Goal: Contribute content: Contribute content

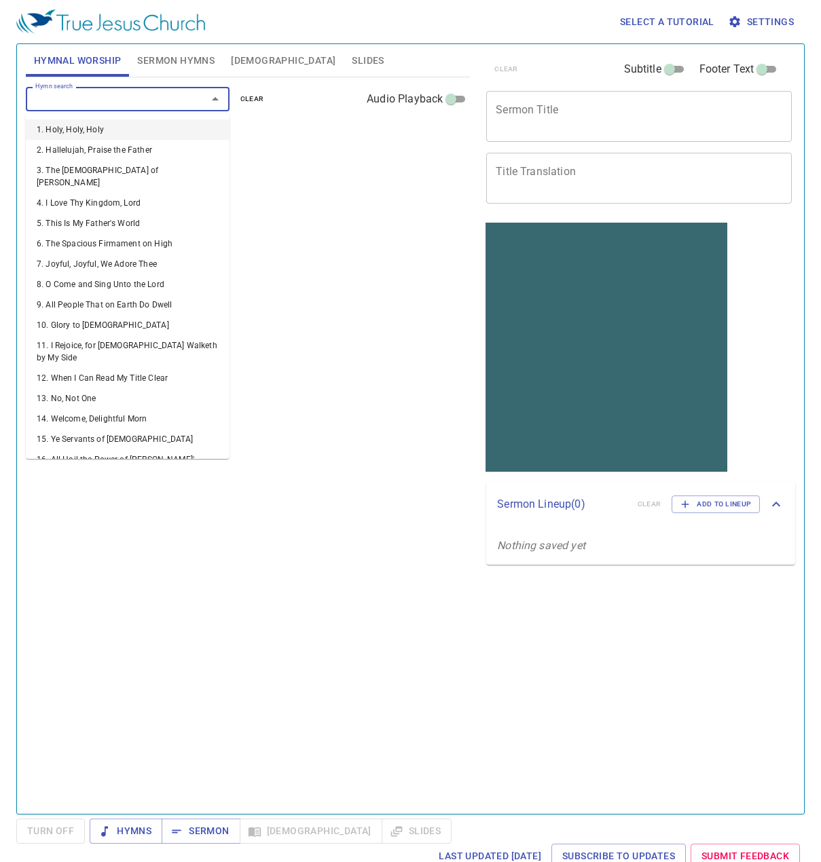
click at [92, 105] on input "Hymn search" at bounding box center [107, 99] width 155 height 16
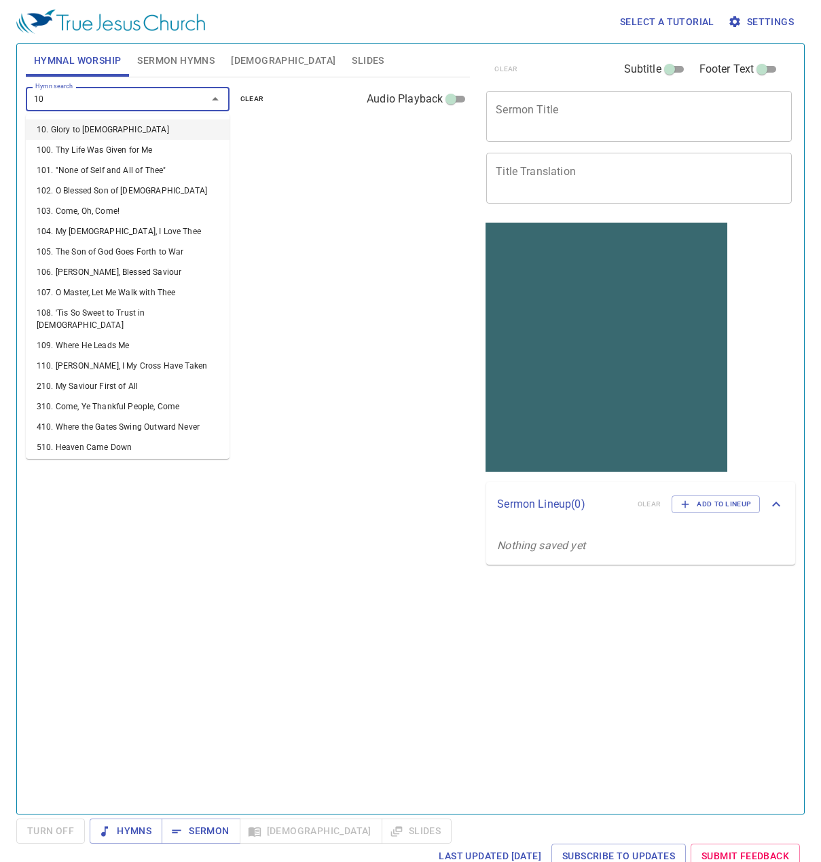
type input "108"
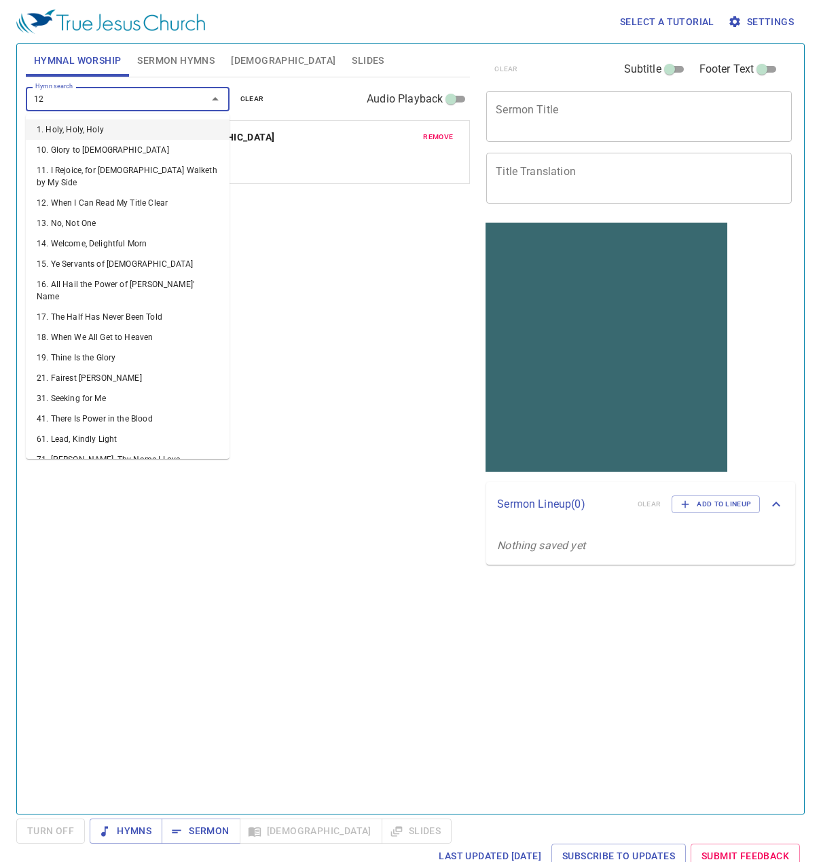
type input "122"
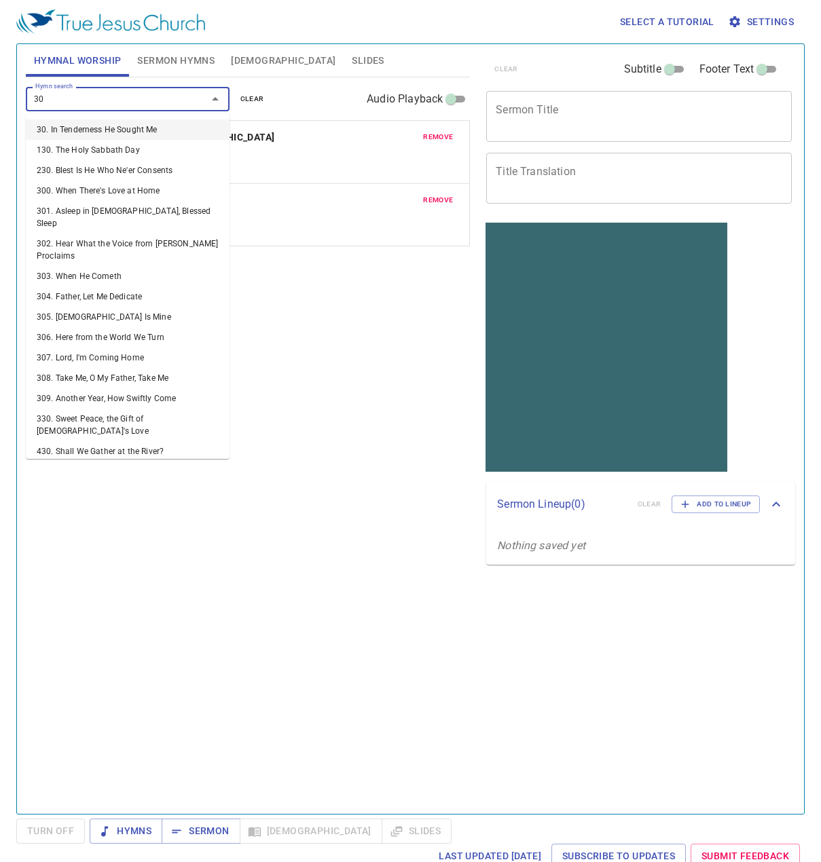
type input "307"
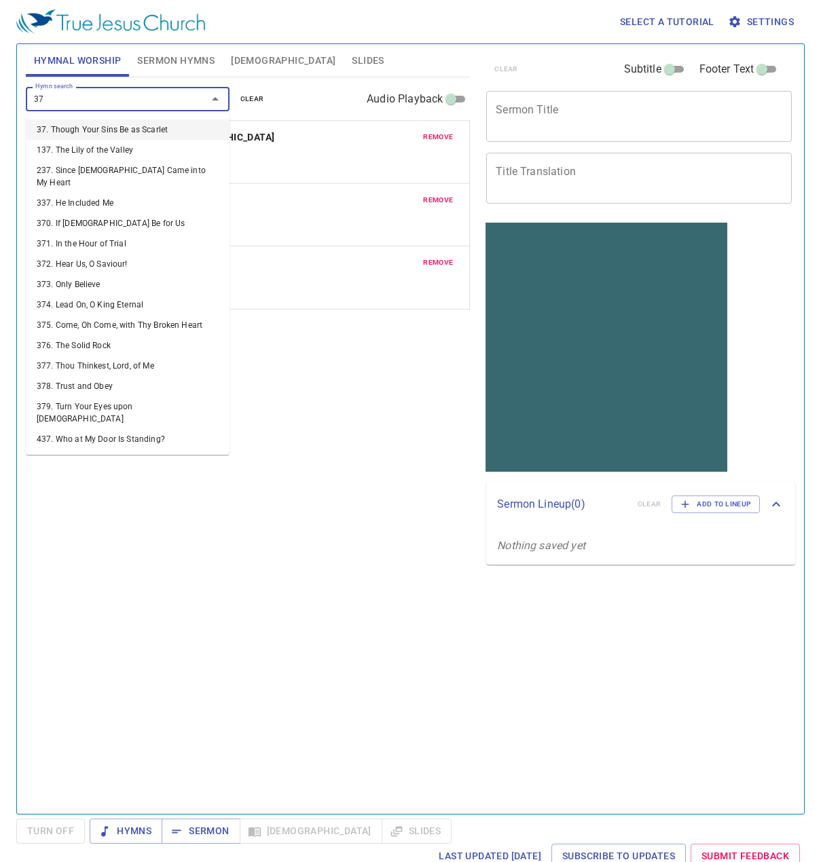
type input "376"
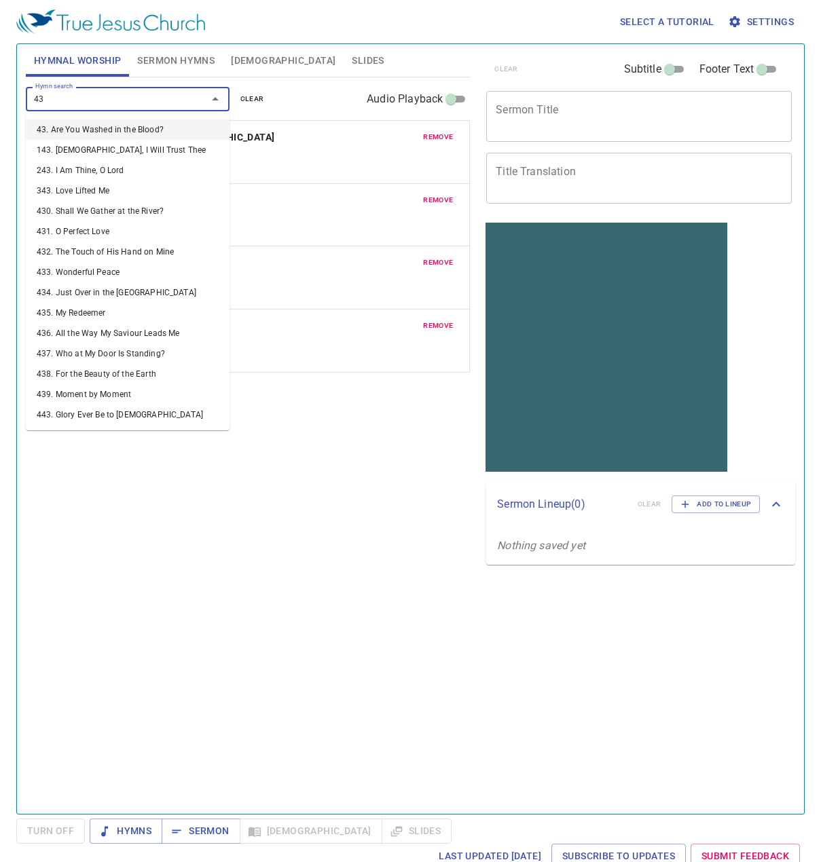
type input "437"
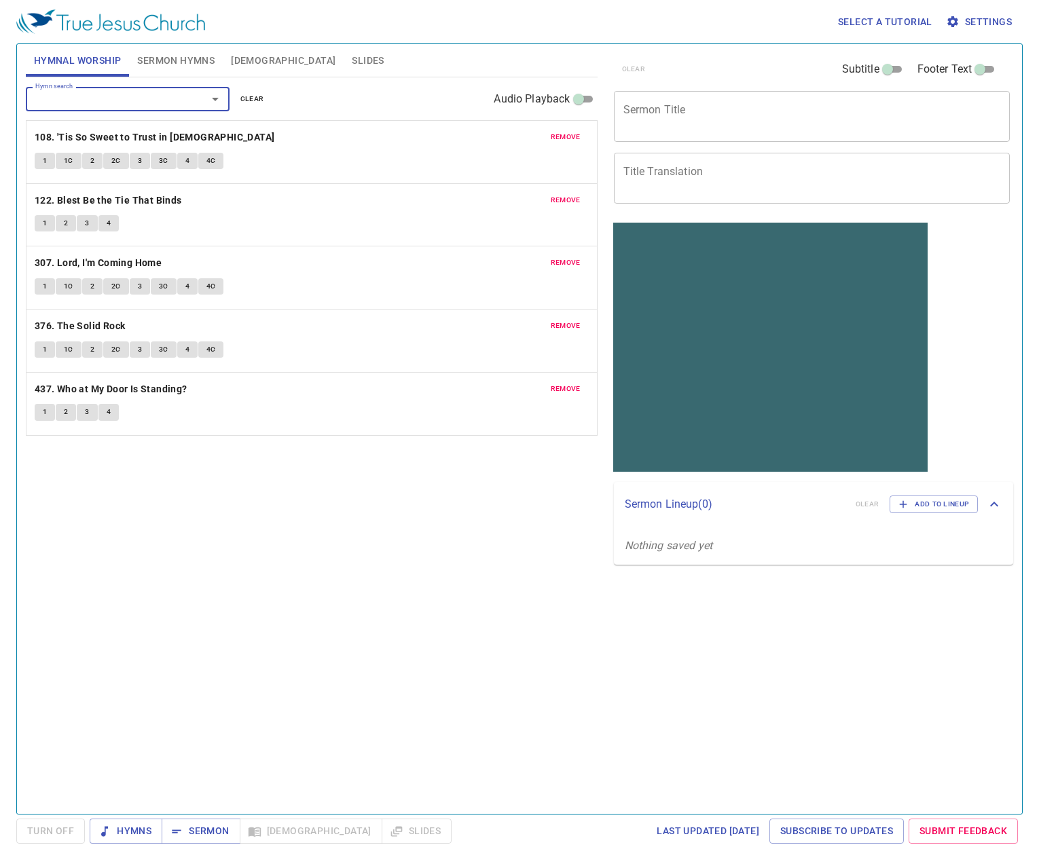
click at [153, 63] on span "Sermon Hymns" at bounding box center [175, 60] width 77 height 17
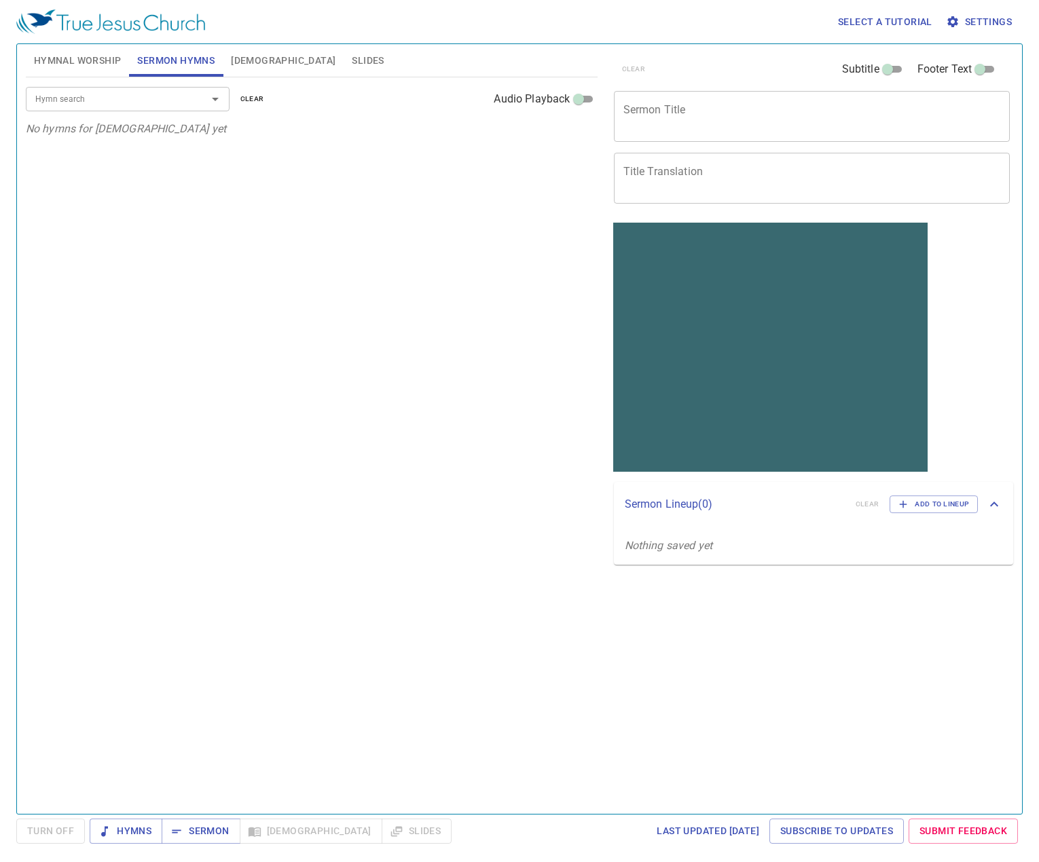
click at [563, 101] on div "x Sermon Title" at bounding box center [812, 116] width 396 height 51
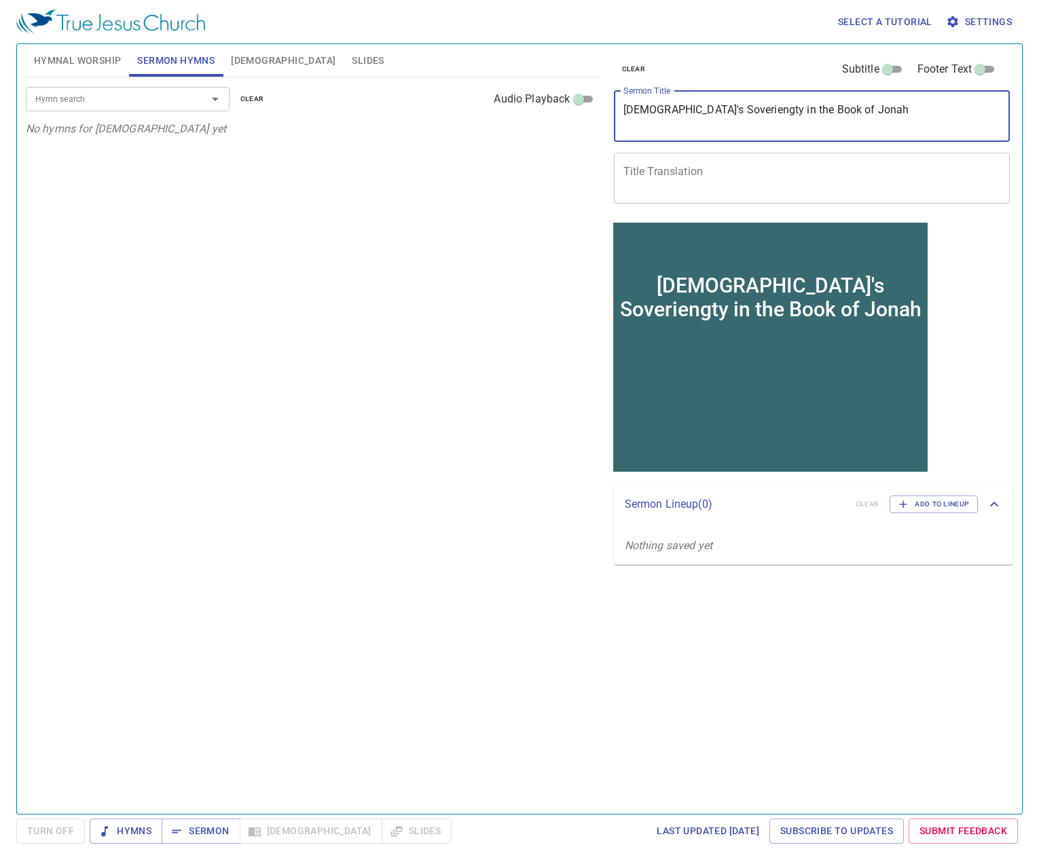
type textarea "God's Soveriengty in the Book of Jonah"
click at [143, 101] on input "Hymn search" at bounding box center [107, 99] width 155 height 16
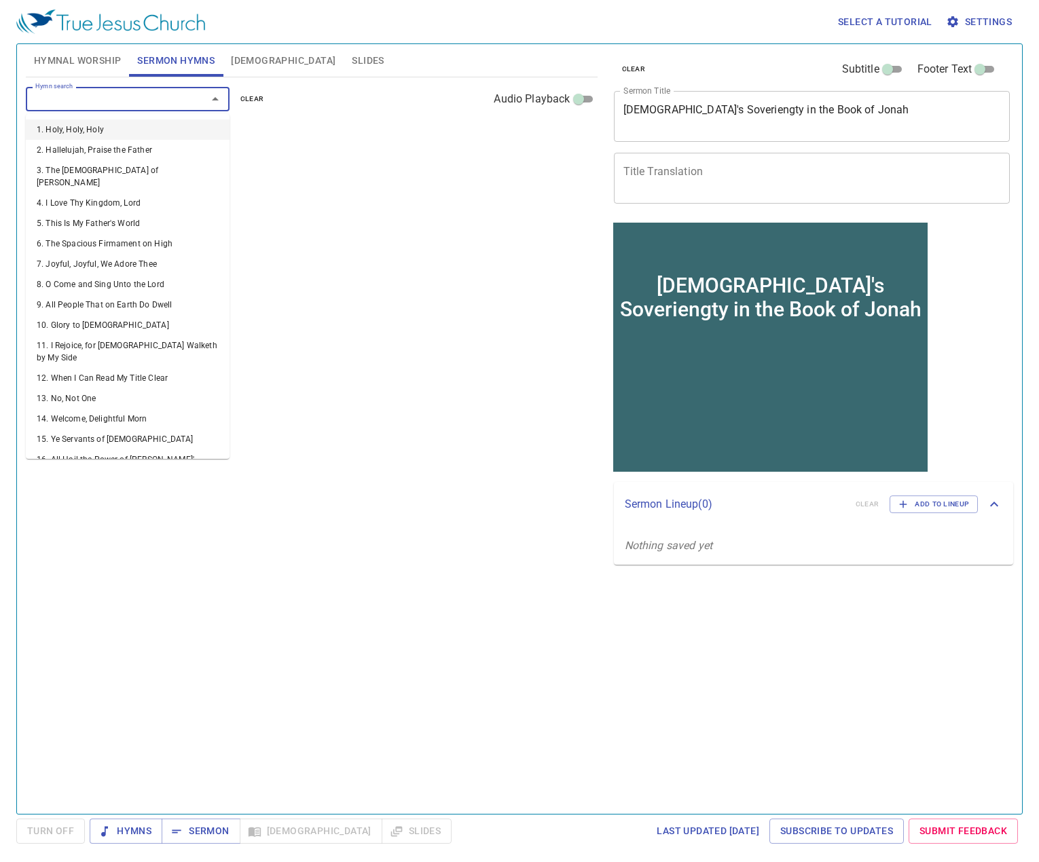
type input "5"
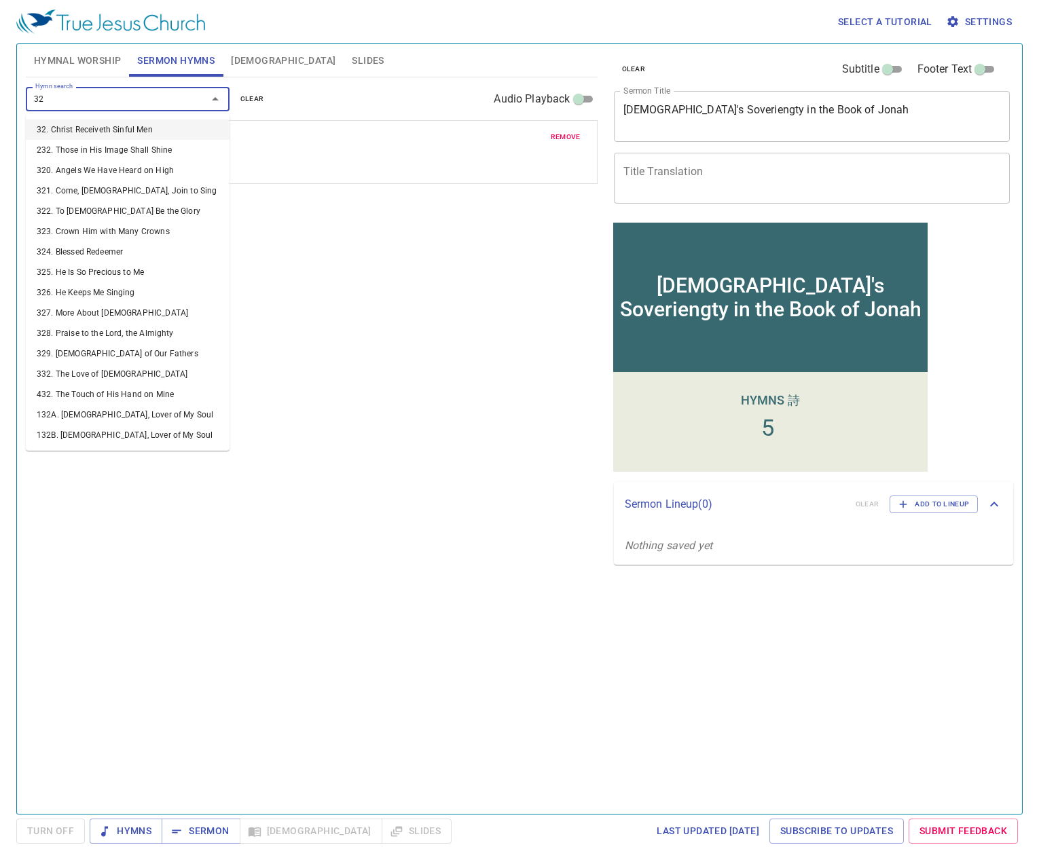
type input "328"
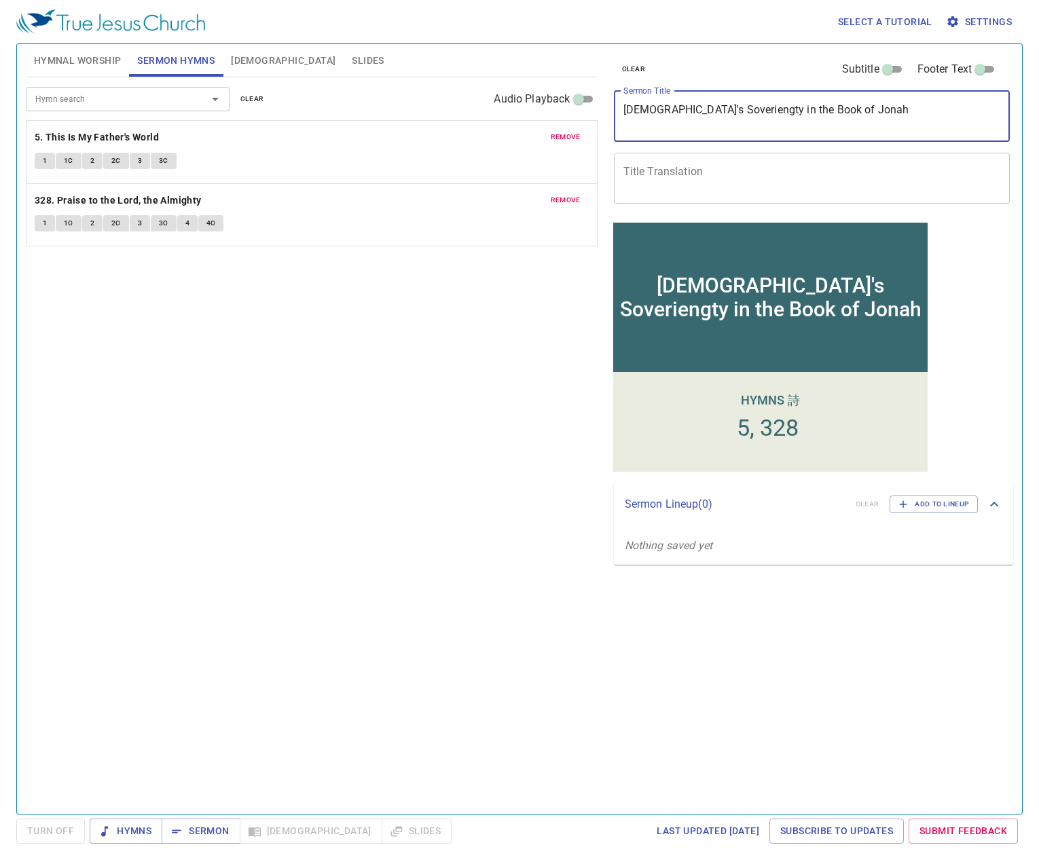
click at [563, 110] on textarea "God's Soveriengty in the Book of Jonah" at bounding box center [811, 116] width 377 height 26
drag, startPoint x: 708, startPoint y: 109, endPoint x: 652, endPoint y: 107, distance: 56.4
click at [563, 107] on textarea "God's Soveriengty in the Book of Jonah" at bounding box center [811, 116] width 377 height 26
paste textarea "sovereign"
click at [563, 111] on textarea "God's sovereignty in the Book of Jonah" at bounding box center [811, 116] width 377 height 26
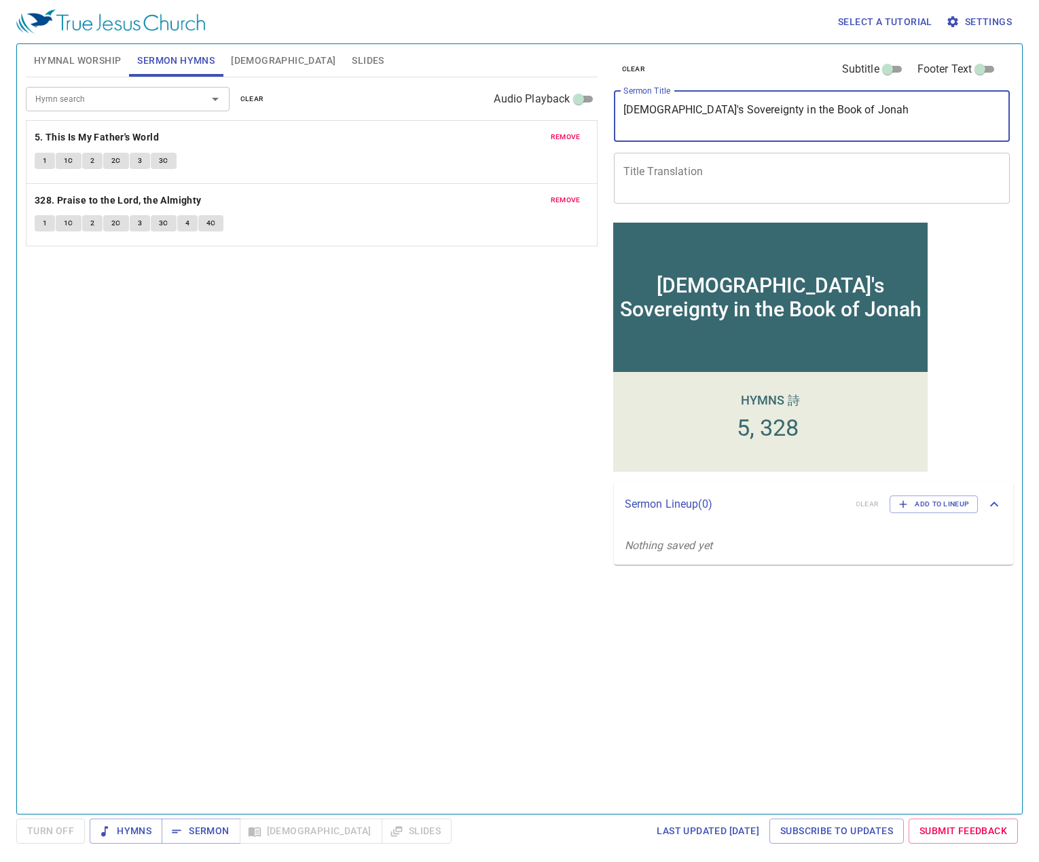
type textarea "[DEMOGRAPHIC_DATA]'s Sovereignty in the Book of Jonah"
click at [412, 388] on div "Hymn search Hymn search clear Audio Playback remove 5. This Is My Father's Worl…" at bounding box center [312, 439] width 572 height 725
drag, startPoint x: 832, startPoint y: 105, endPoint x: 599, endPoint y: 98, distance: 232.9
click at [563, 98] on div "Hymnal Worship Sermon Hymns Bible Slides Hymn search Hymn search clear Audio Pl…" at bounding box center [519, 424] width 998 height 770
click at [563, 170] on textarea "Title Translation" at bounding box center [811, 178] width 377 height 26
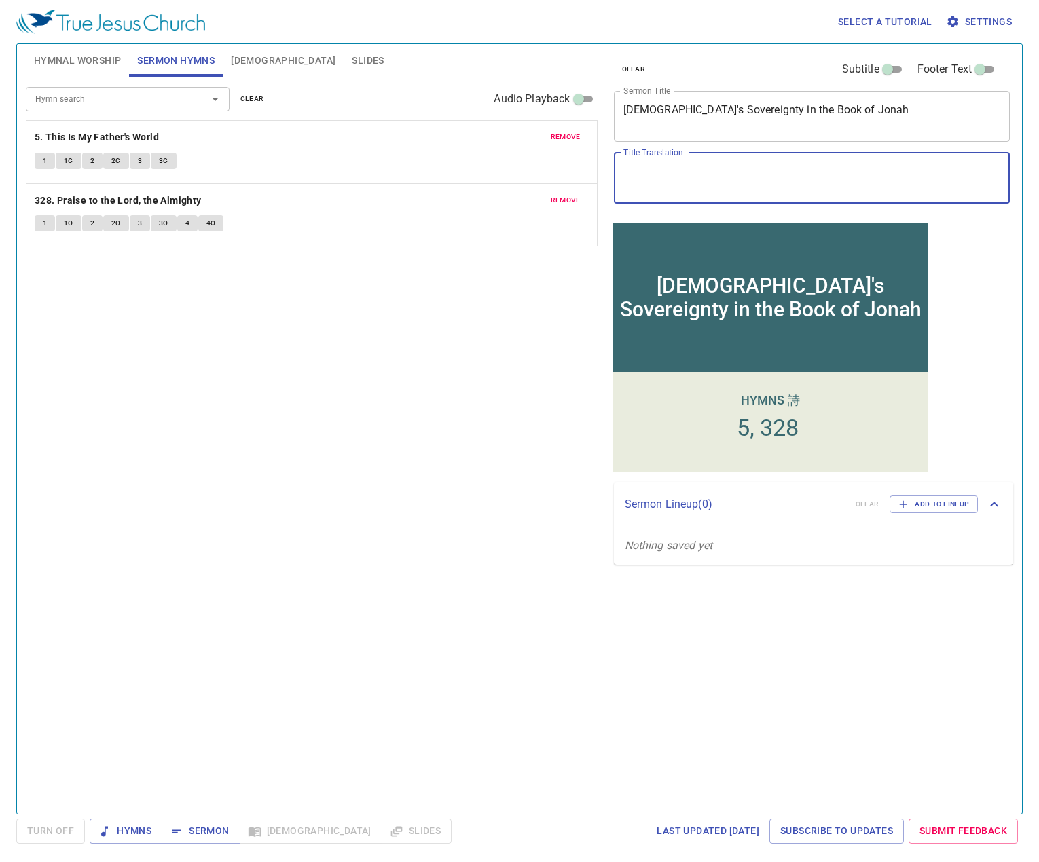
paste textarea "约拿书中的上帝主权"
type textarea "约拿书中的上帝主权"
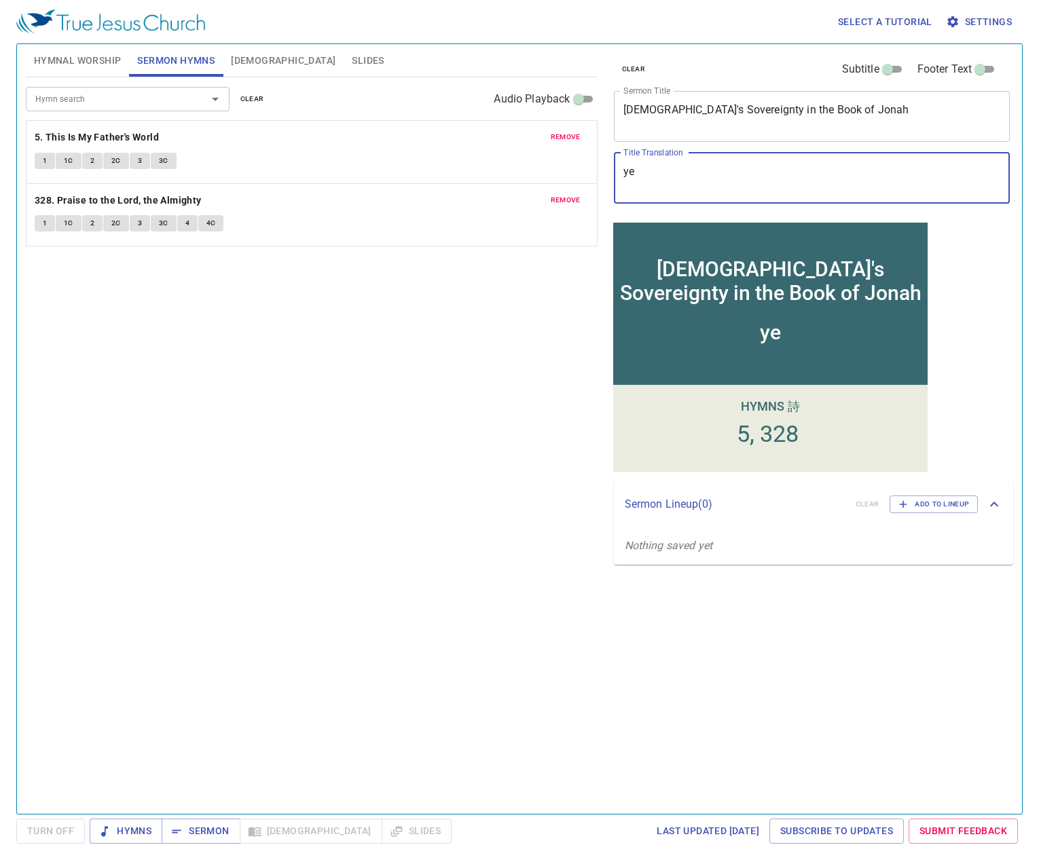
type textarea "y"
type textarea "ye'na'shu"
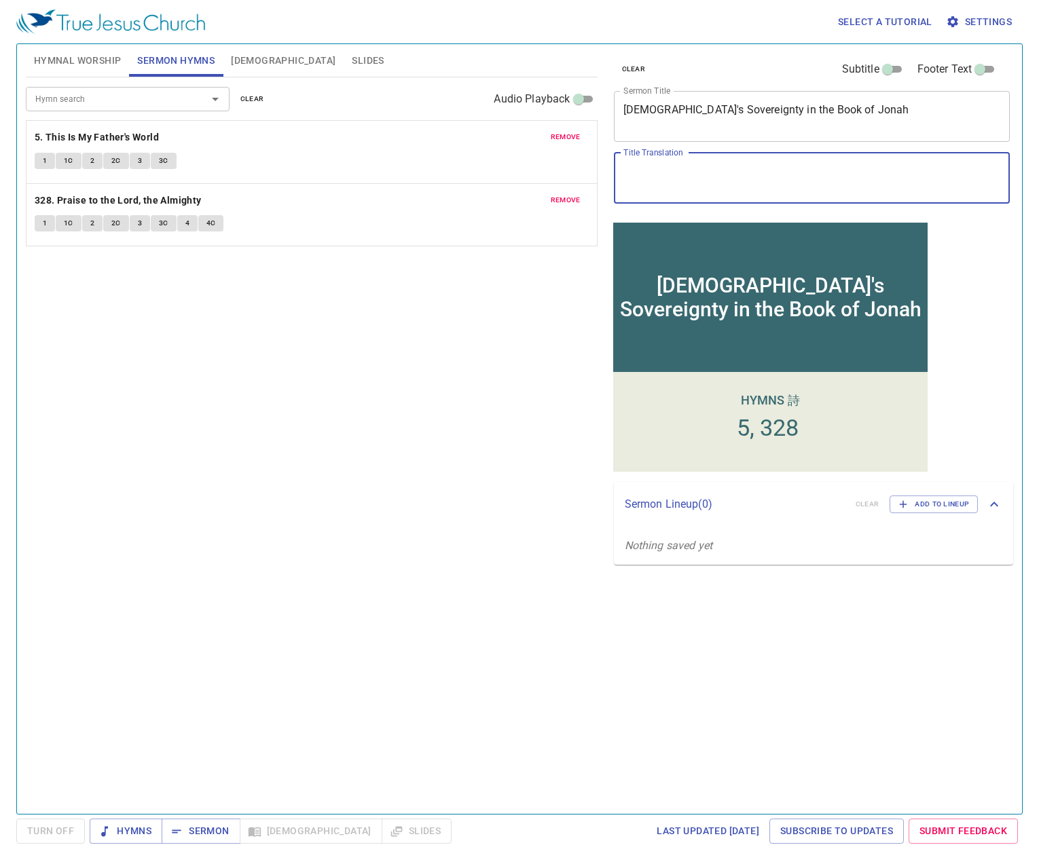
click at [648, 174] on textarea "Title Translation" at bounding box center [811, 178] width 377 height 26
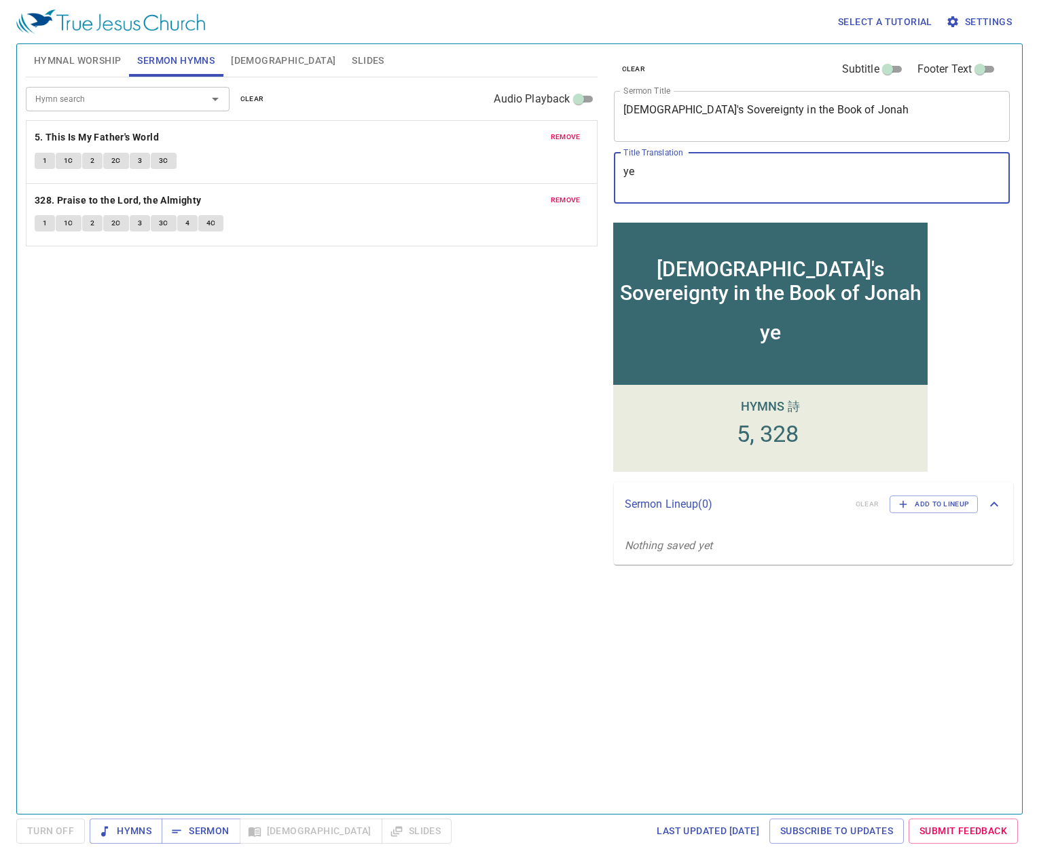
type textarea "y"
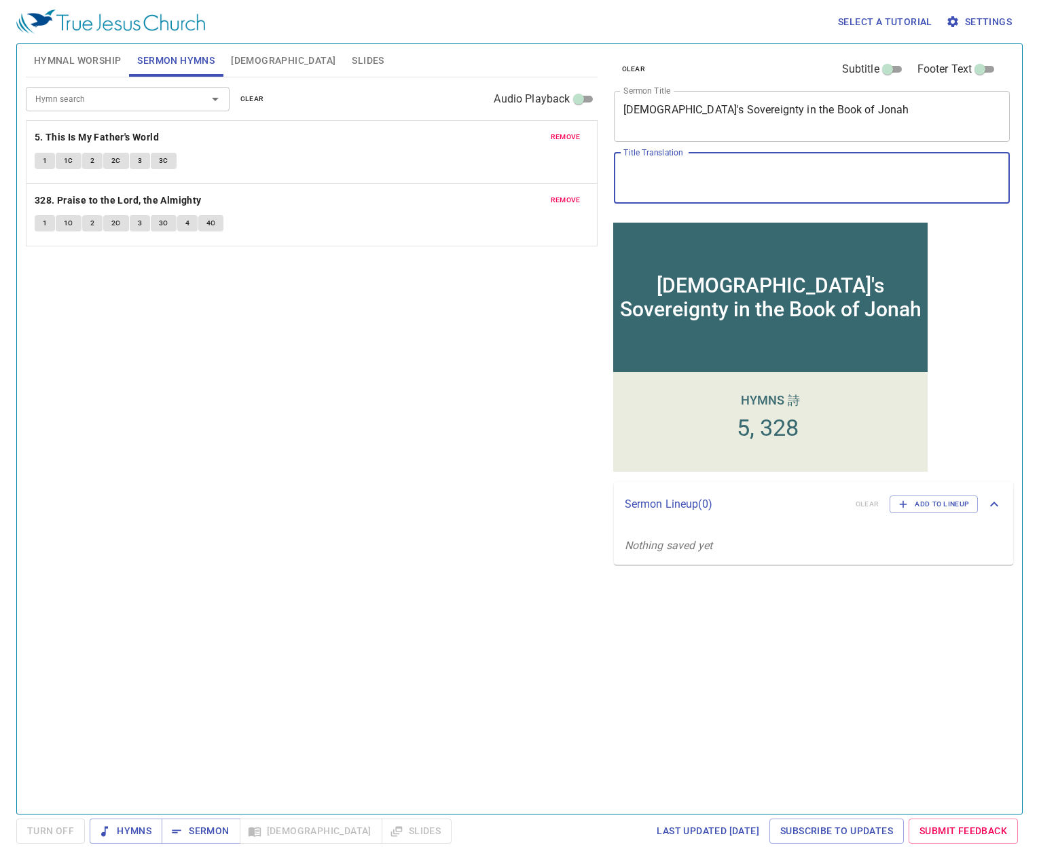
paste textarea "约拿书中的上帝主权"
type textarea "约拿书中的上帝主权"
paste textarea "约拿书中的上帝主权"
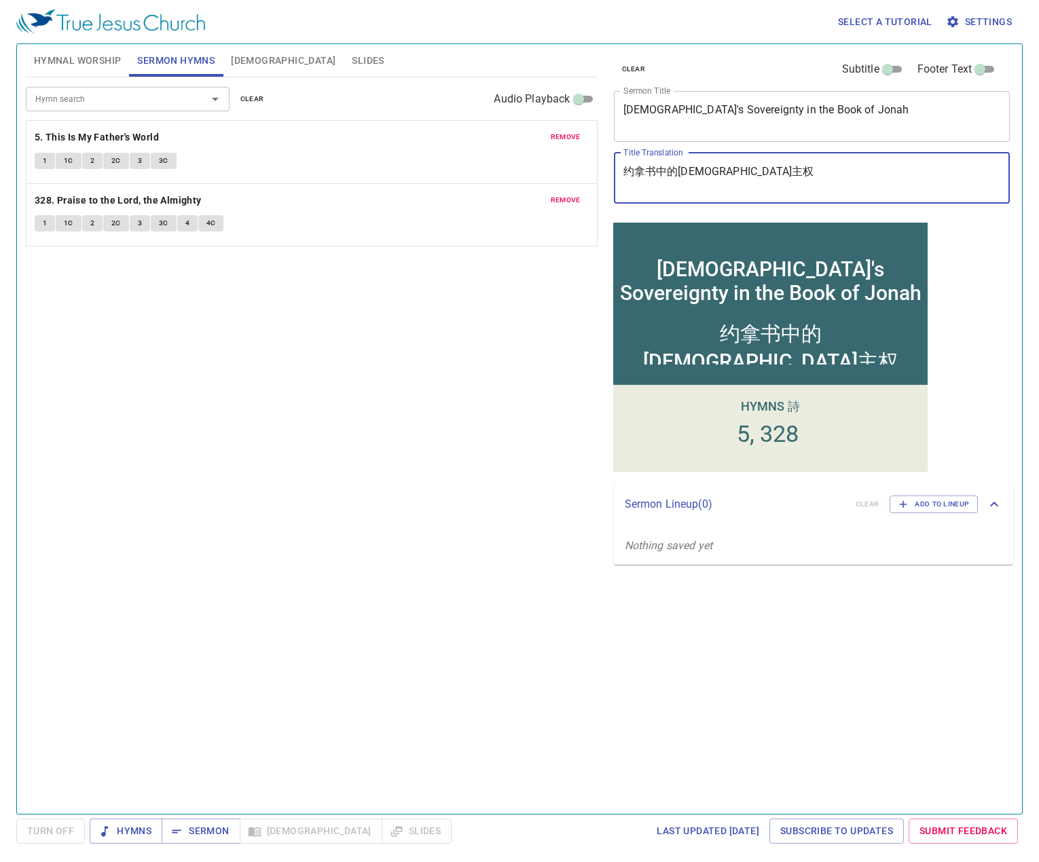
click at [697, 174] on textarea "约拿书中的上帝主权" at bounding box center [811, 178] width 377 height 26
drag, startPoint x: 732, startPoint y: 173, endPoint x: 610, endPoint y: 171, distance: 122.2
click at [611, 171] on div "clear Subtitle Footer Text Sermon Title God's Sovereignty in the Book of Jonah …" at bounding box center [810, 131] width 405 height 174
type textarea "约拿书中[DEMOGRAPHIC_DATA]的主权"
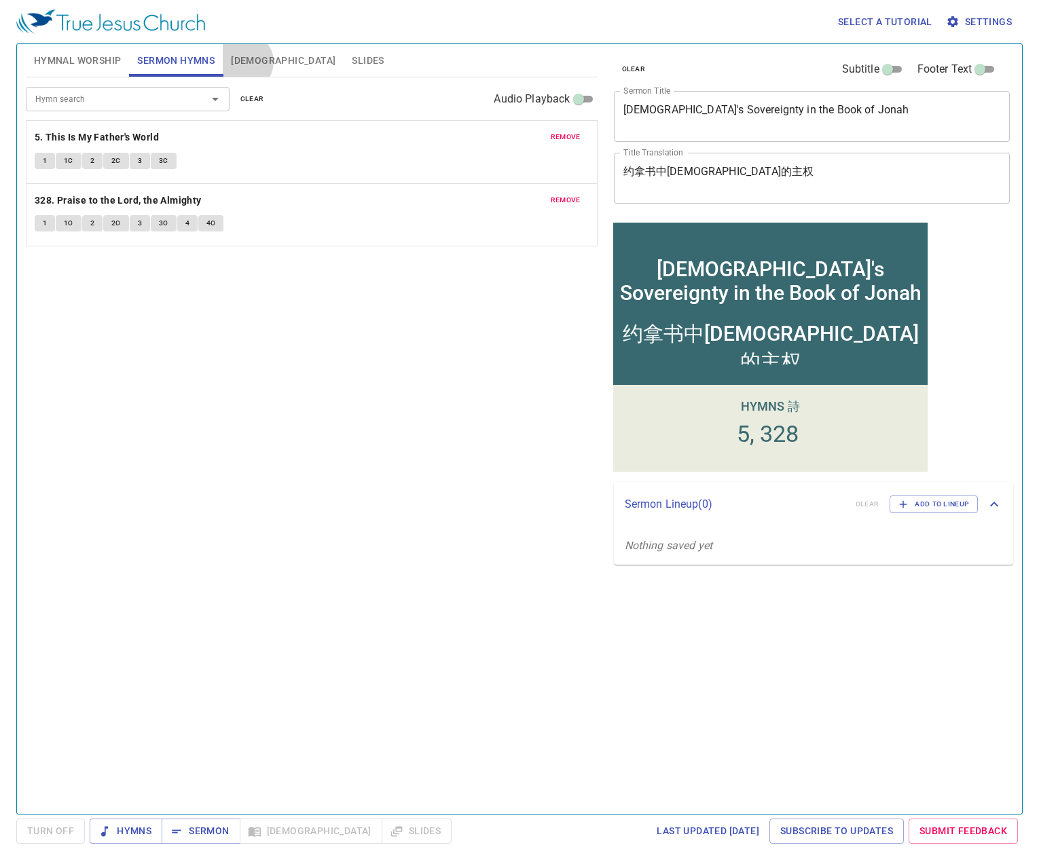
click at [245, 62] on span "[DEMOGRAPHIC_DATA]" at bounding box center [283, 60] width 105 height 17
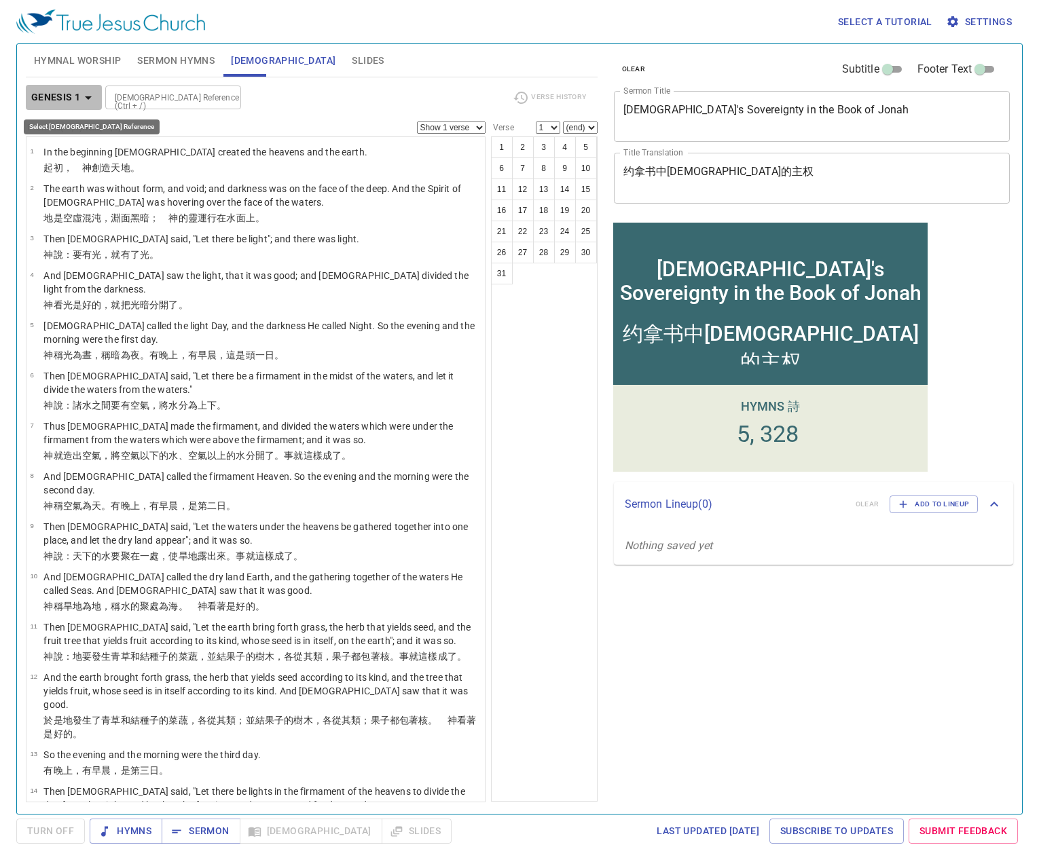
click at [77, 101] on b "Genesis 1" at bounding box center [56, 97] width 50 height 17
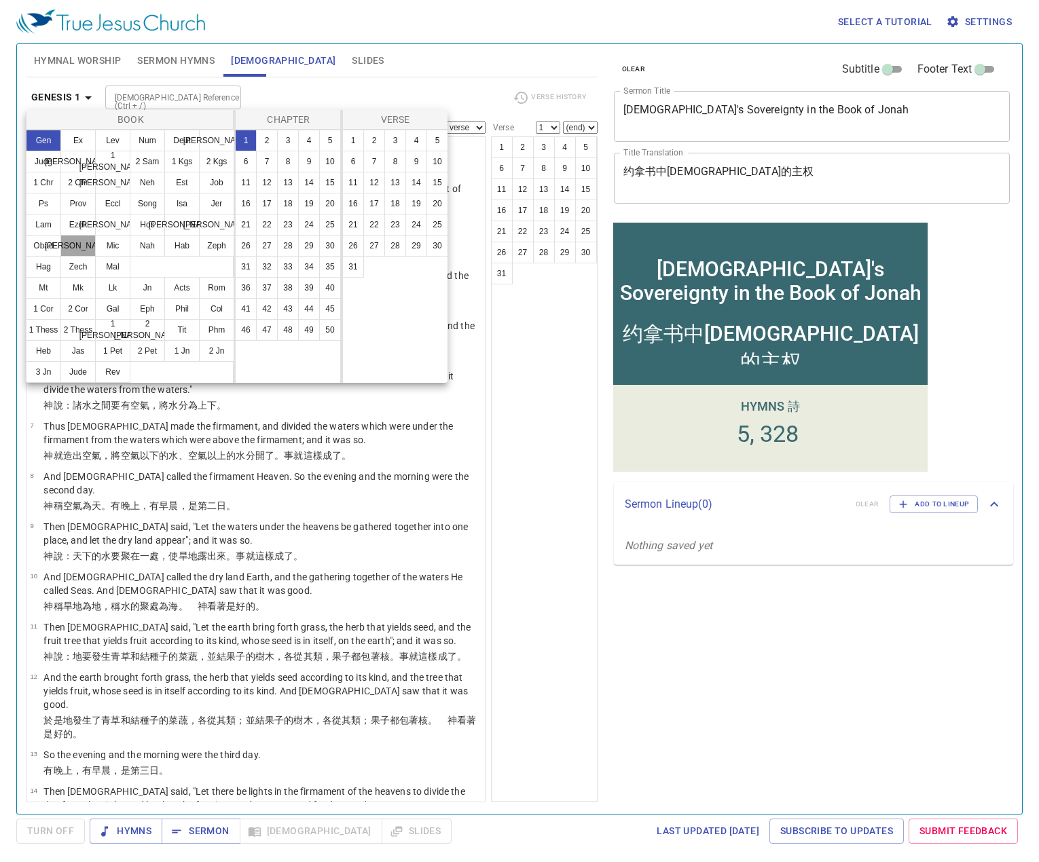
click at [88, 240] on button "Jon" at bounding box center [77, 246] width 35 height 22
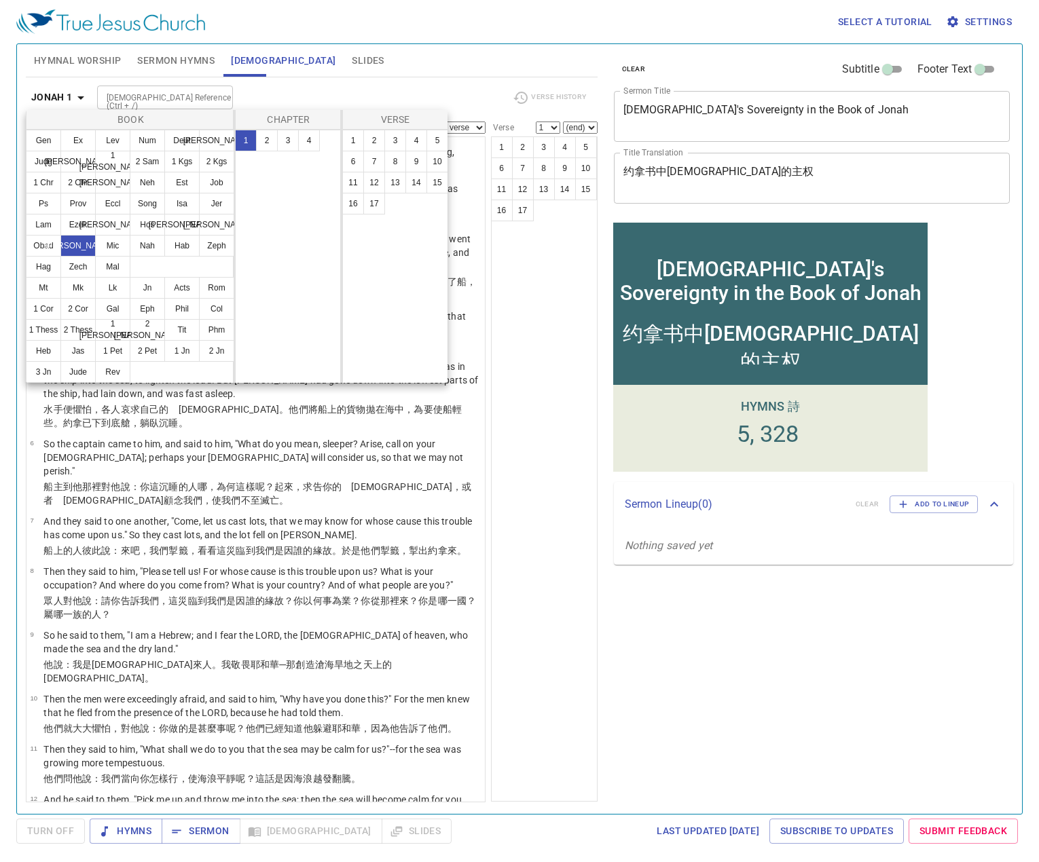
click at [555, 445] on div at bounding box center [519, 431] width 1039 height 862
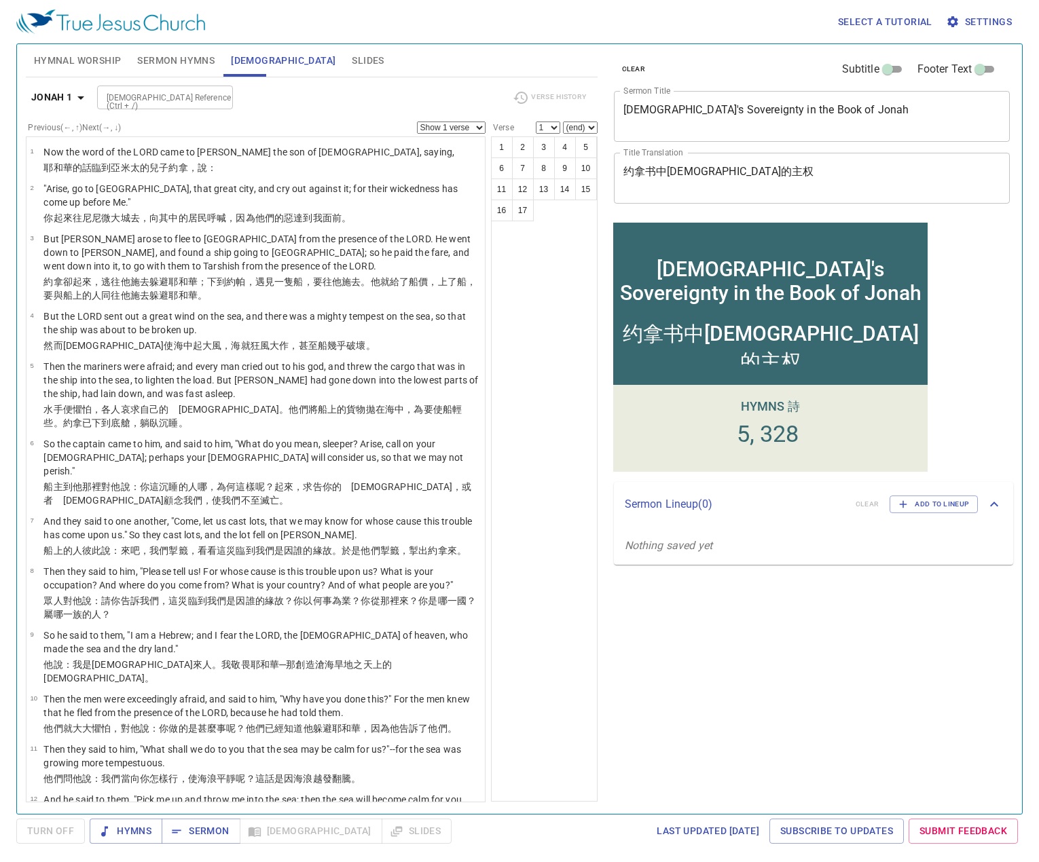
click at [60, 67] on span "Hymnal Worship" at bounding box center [78, 60] width 88 height 17
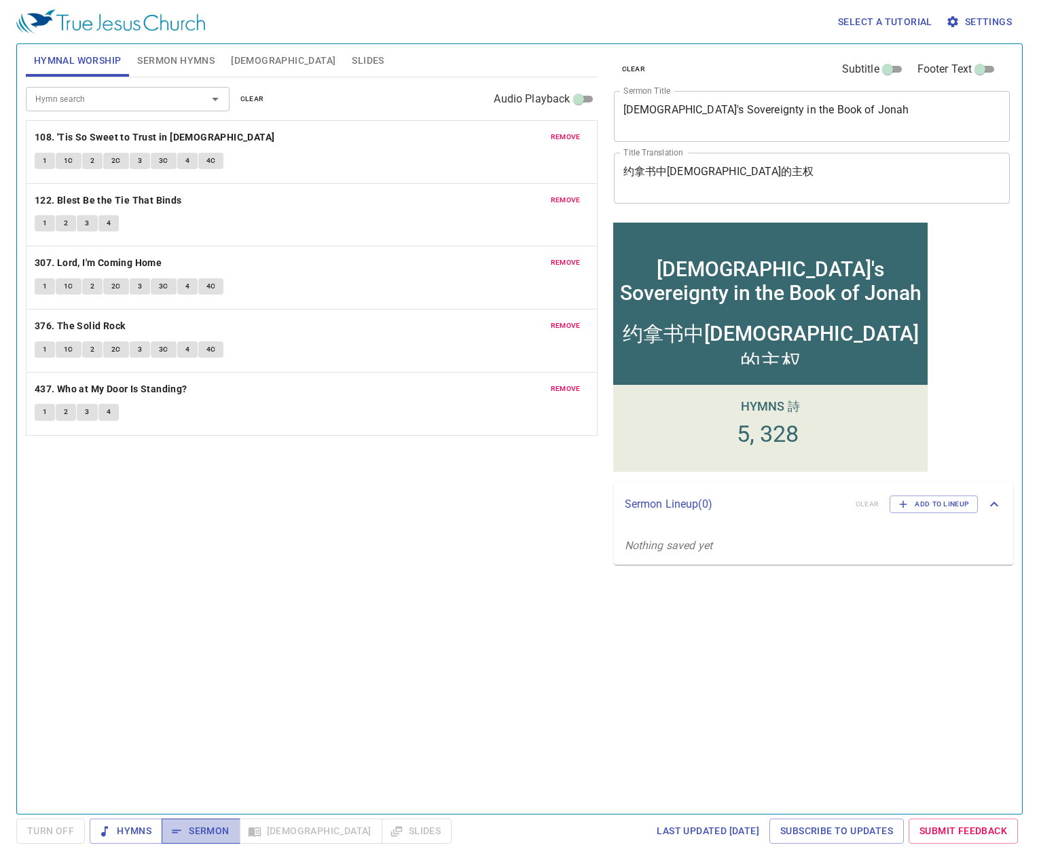
click at [206, 828] on span "Sermon" at bounding box center [200, 831] width 56 height 17
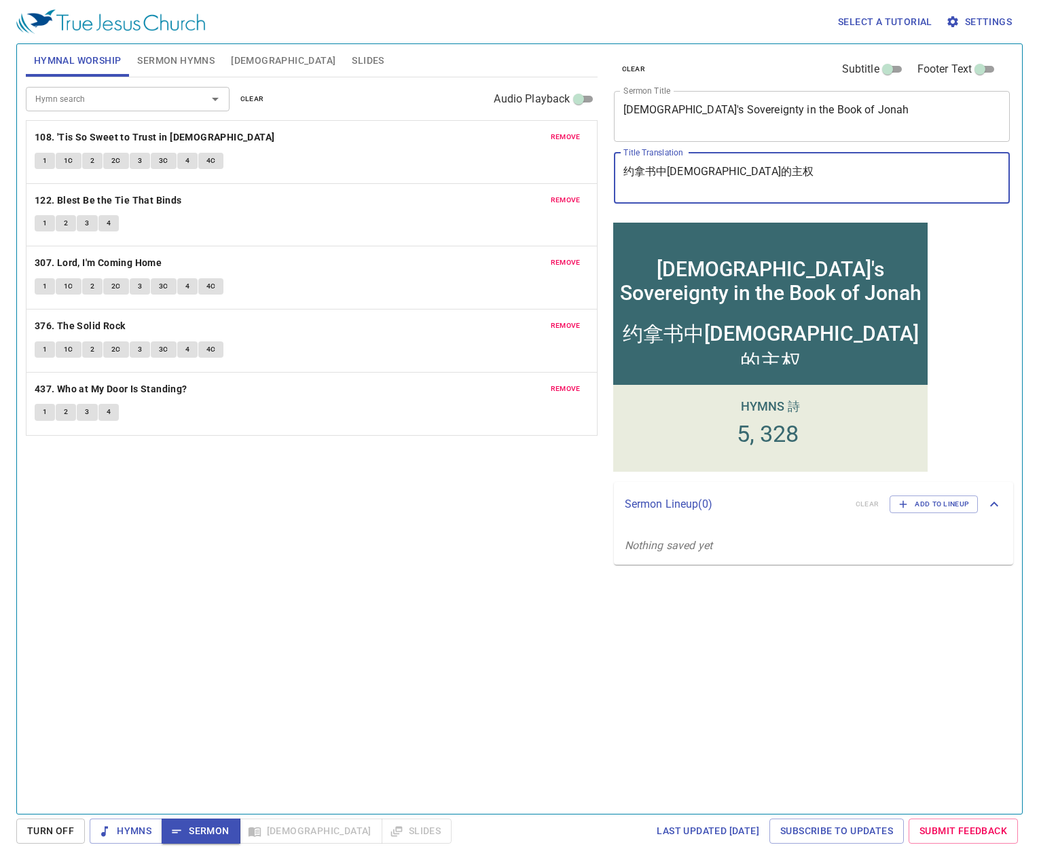
drag, startPoint x: 731, startPoint y: 173, endPoint x: 579, endPoint y: 178, distance: 152.1
click at [584, 172] on div "Hymnal Worship Sermon Hymns Bible Slides Hymn search Hymn search clear Audio Pl…" at bounding box center [519, 424] width 998 height 770
click at [620, 732] on div "clear Subtitle Footer Text Sermon Title God's Sovereignty in the Book of Jonah …" at bounding box center [811, 424] width 416 height 770
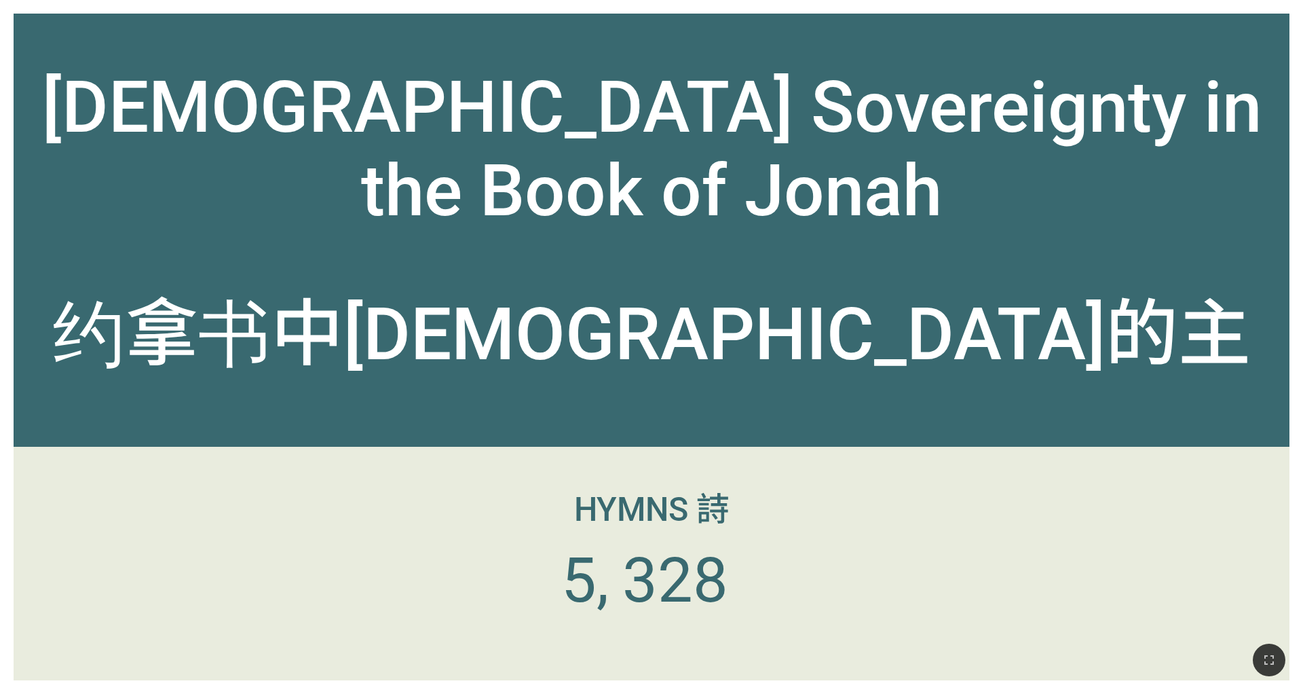
click at [868, 542] on div at bounding box center [651, 660] width 1303 height 67
click at [868, 542] on button "button" at bounding box center [1269, 660] width 33 height 33
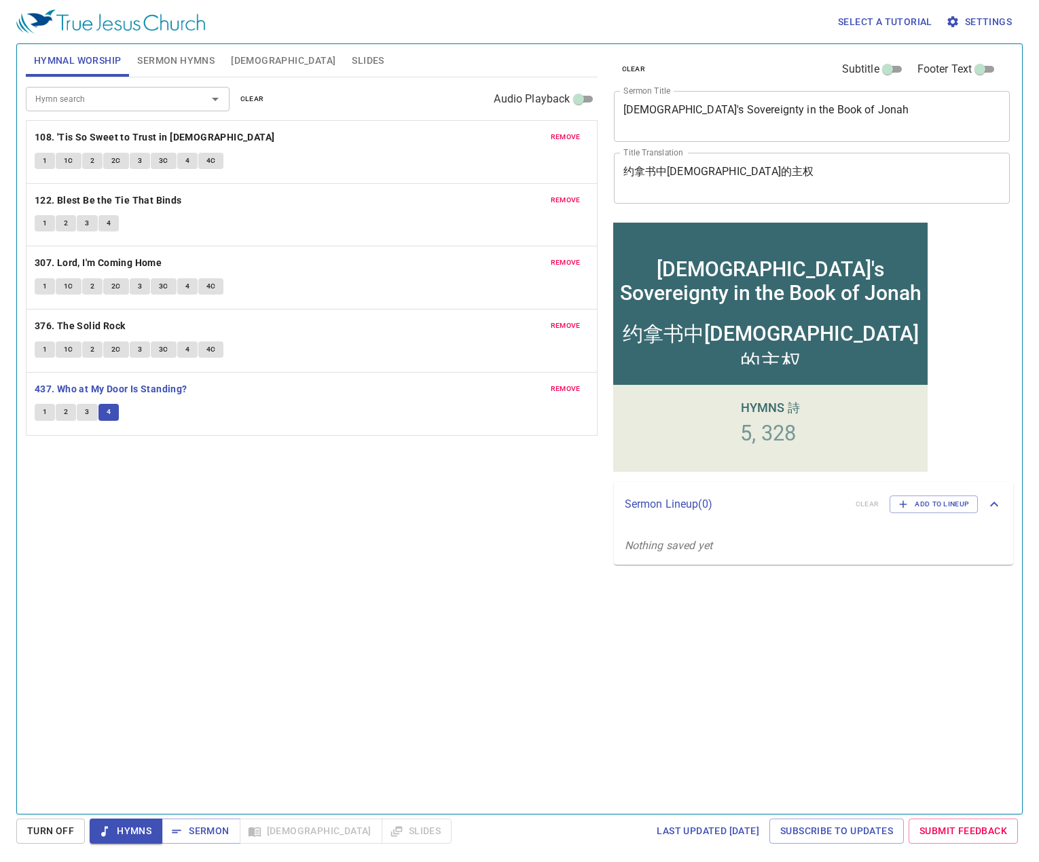
click at [197, 834] on span "Sermon" at bounding box center [200, 831] width 56 height 17
click at [217, 826] on span "Sermon" at bounding box center [200, 831] width 56 height 17
click at [209, 825] on span "Sermon" at bounding box center [200, 831] width 56 height 17
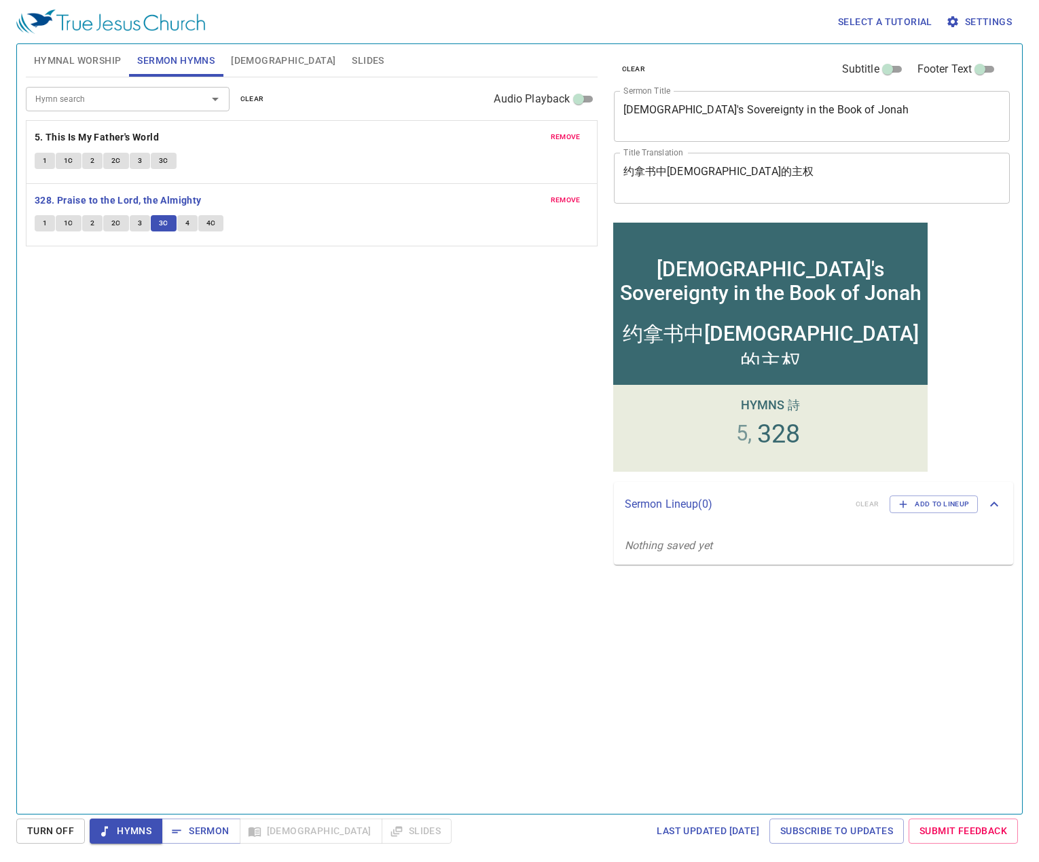
click at [185, 227] on span "4" at bounding box center [187, 223] width 4 height 12
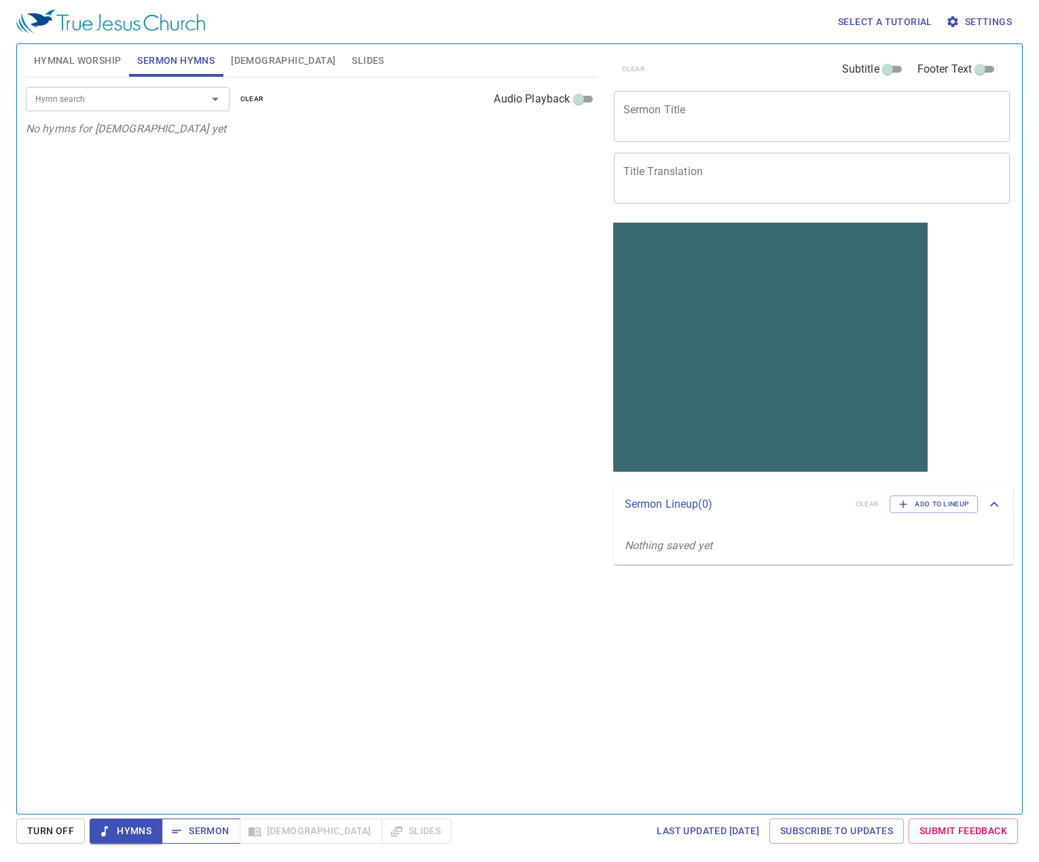
click at [334, 762] on div "Hymn search Hymn search clear Audio Playback No hymns for sermon yet" at bounding box center [312, 439] width 572 height 725
click at [210, 832] on span "Sermon" at bounding box center [200, 831] width 56 height 17
